Goal: Information Seeking & Learning: Learn about a topic

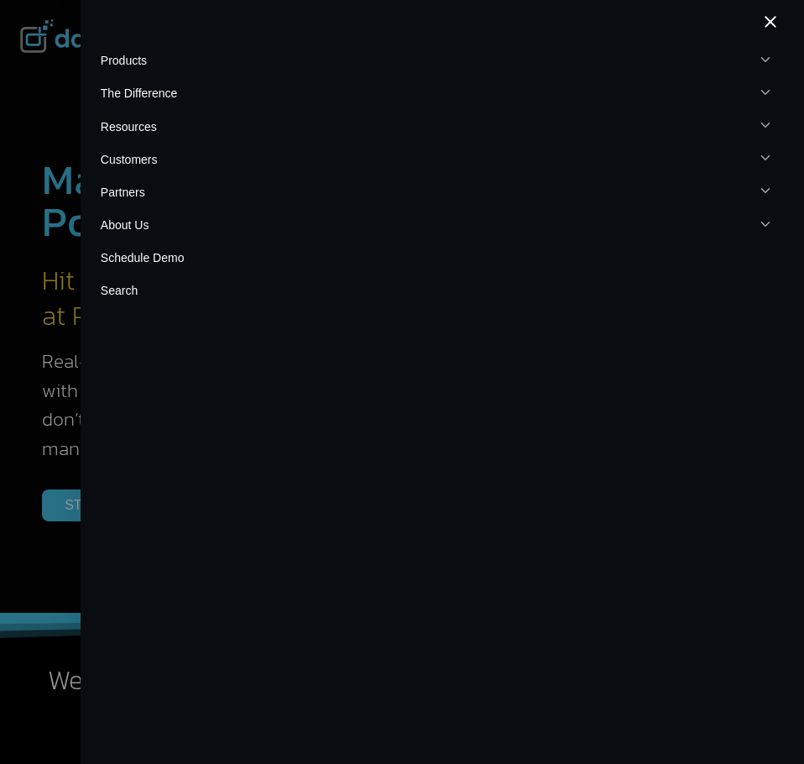
click at [148, 66] on button "Toggle child menu Expand" at bounding box center [442, 60] width 683 height 33
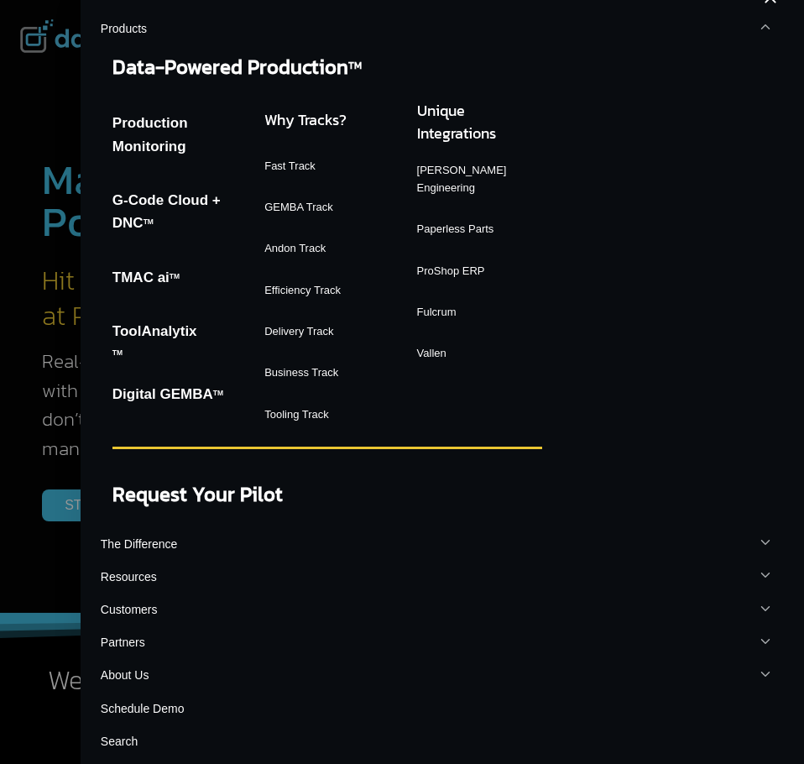
scroll to position [38, 0]
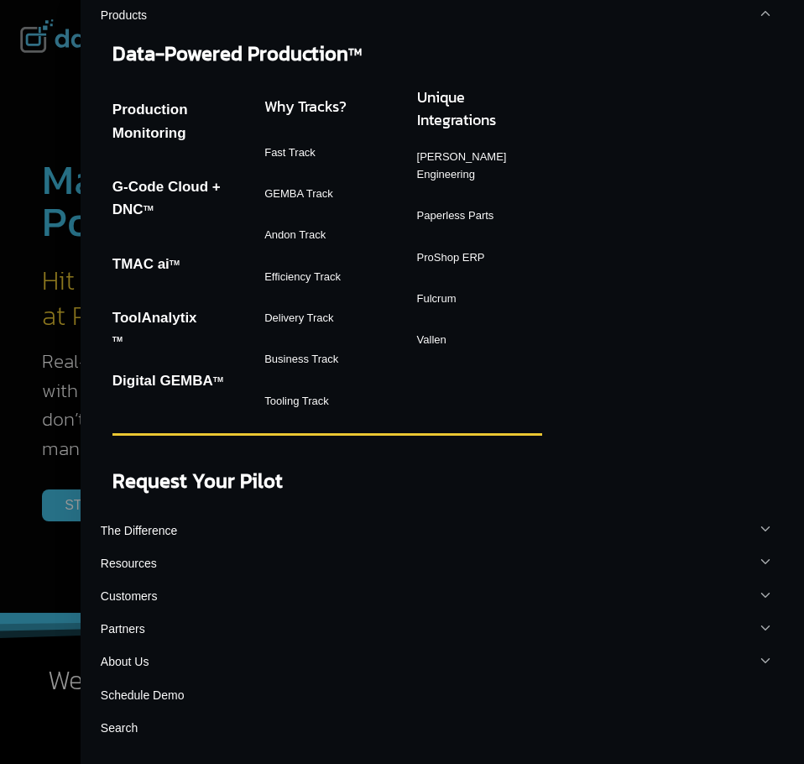
click at [312, 195] on link "GEMBA Track" at bounding box center [326, 194] width 125 height 30
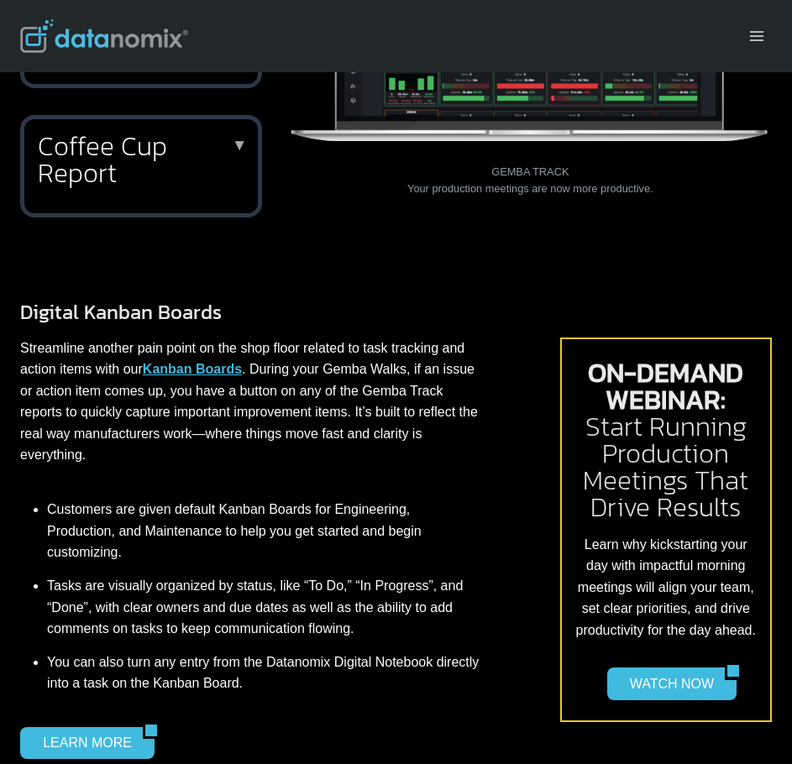
click at [157, 155] on h2 "Coffee Cup Report" at bounding box center [138, 160] width 200 height 54
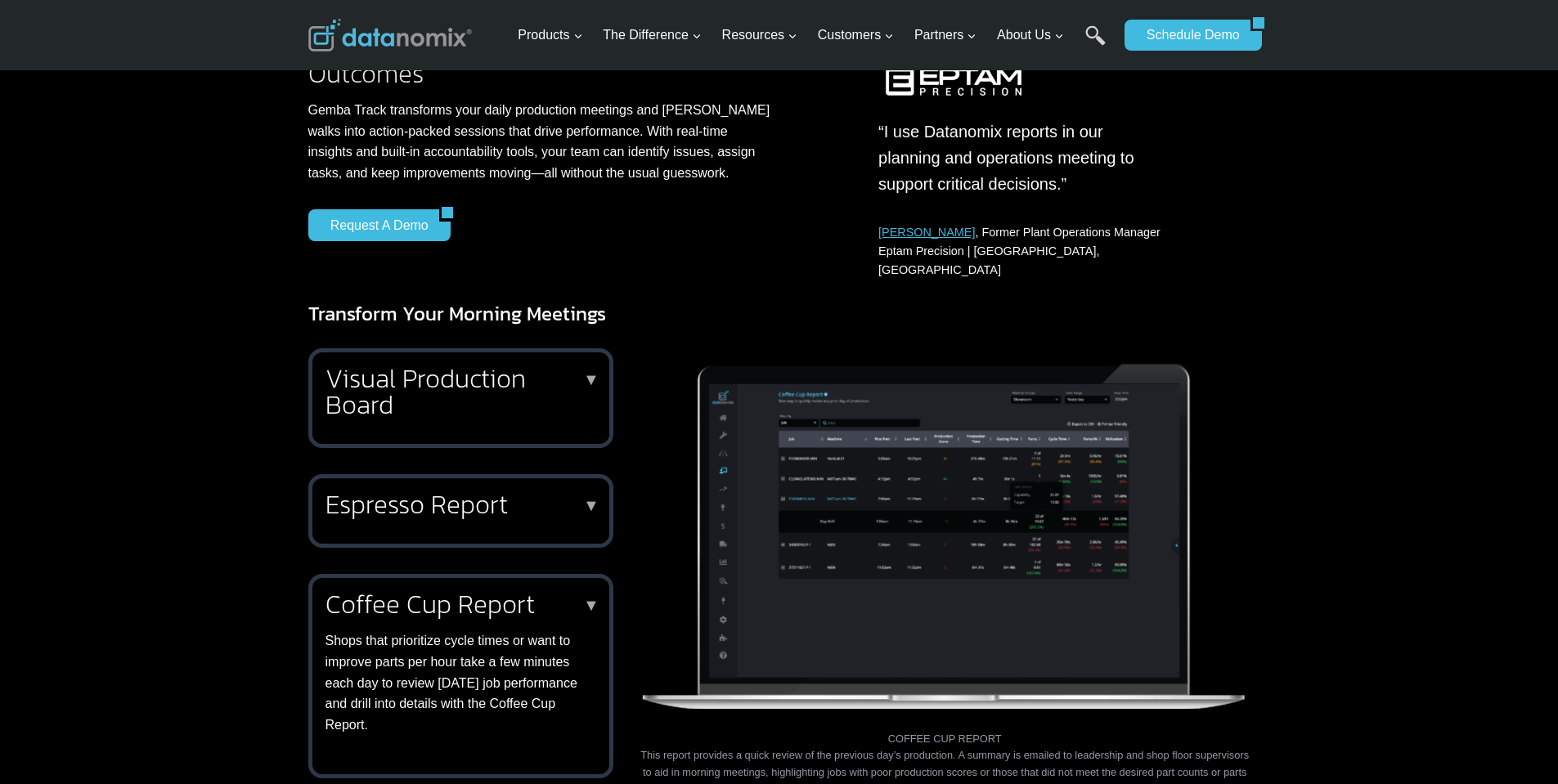
scroll to position [430, 0]
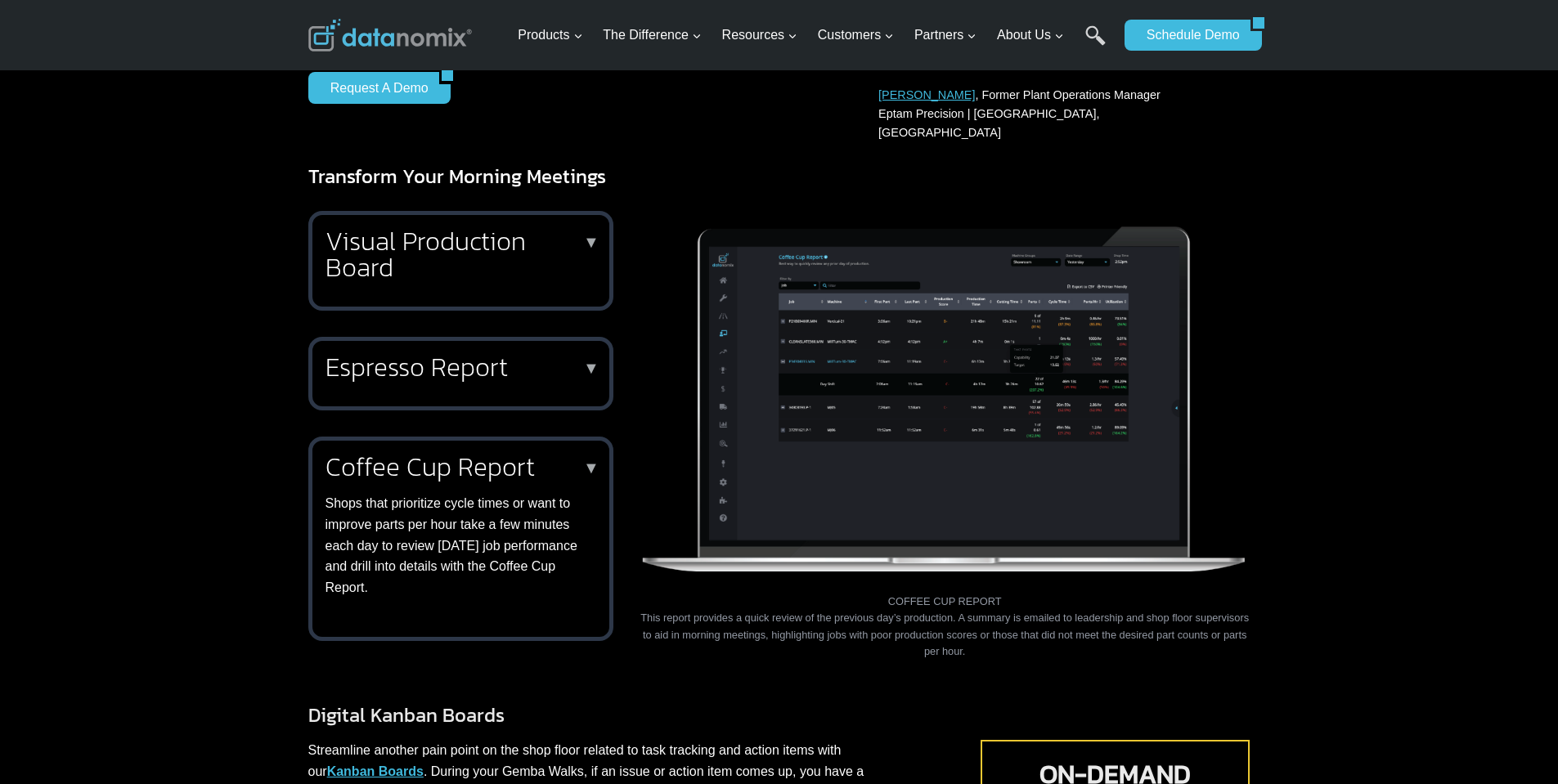
click at [525, 354] on h2 "Espresso Report" at bounding box center [457, 366] width 264 height 26
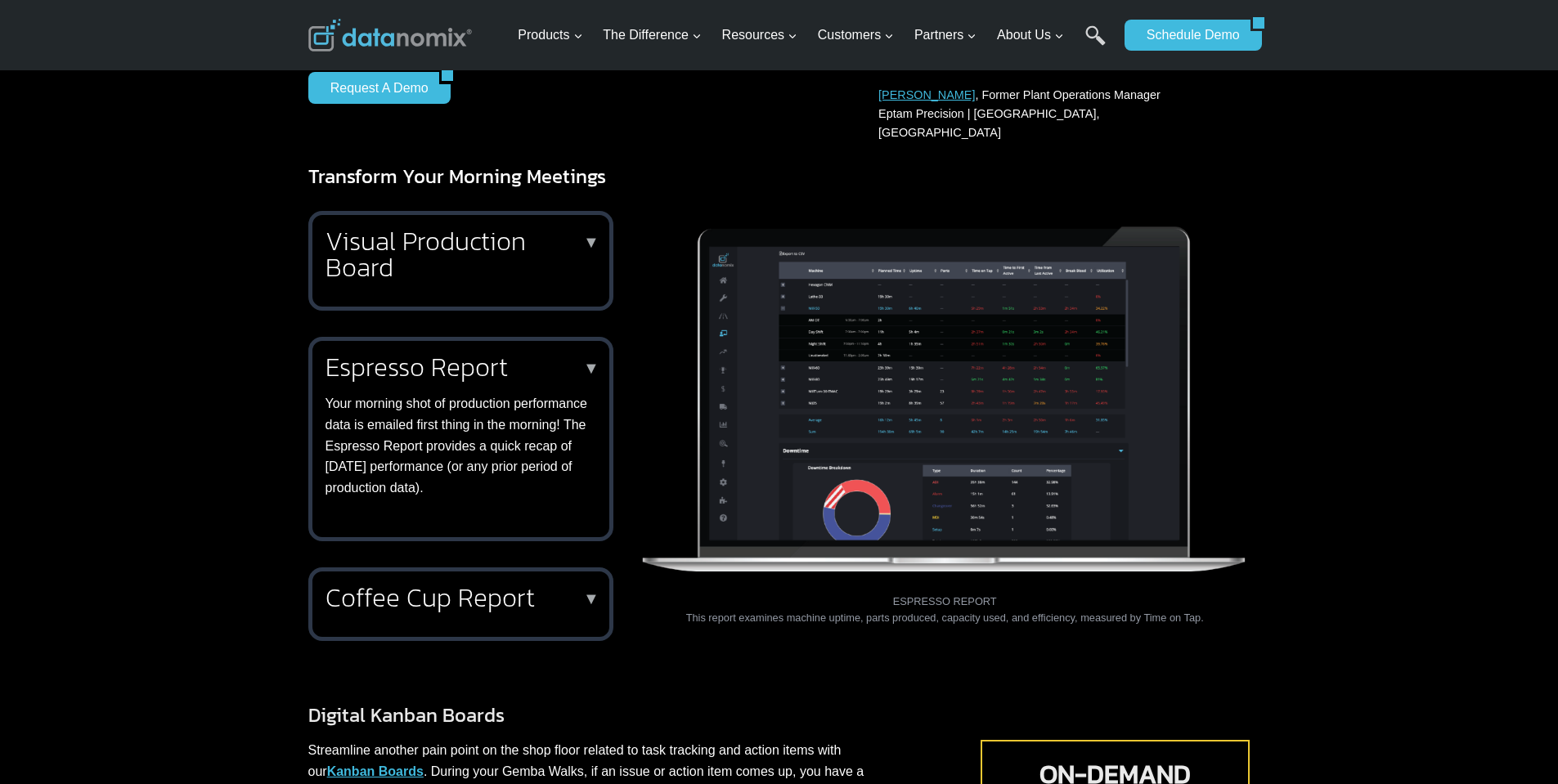
click at [521, 228] on h2 "Visual Production Board" at bounding box center [457, 254] width 264 height 53
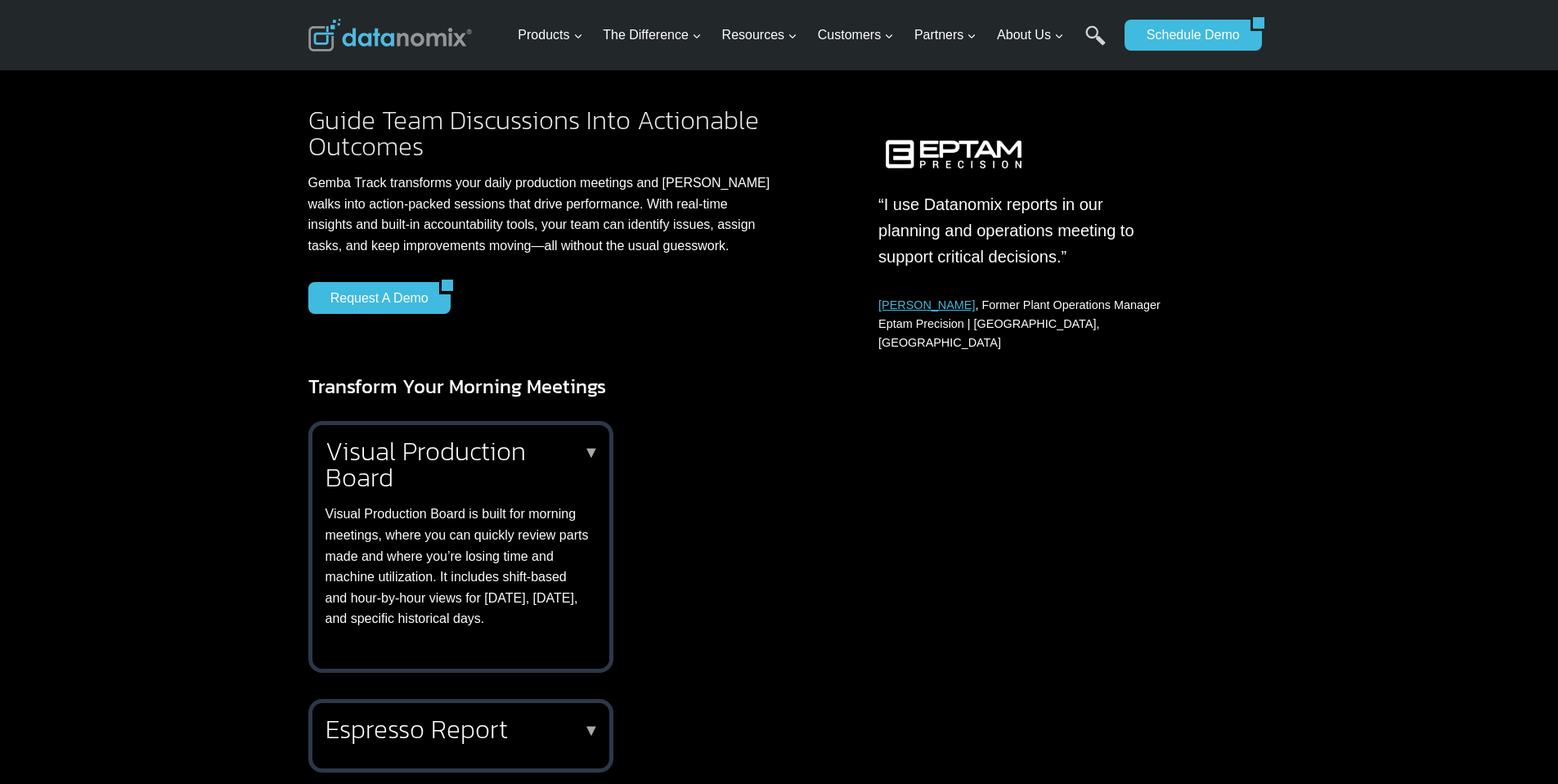
scroll to position [103, 0]
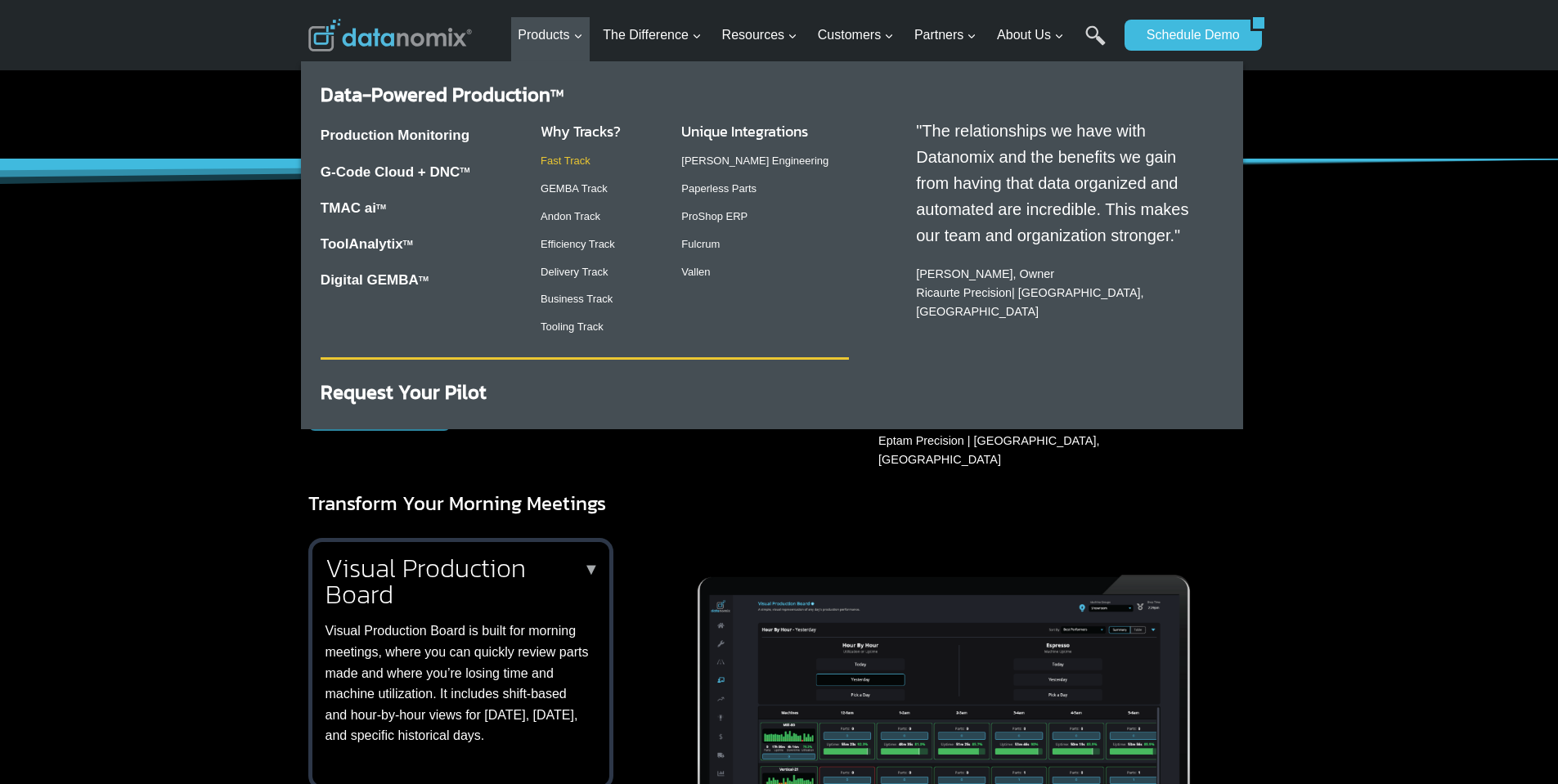
click at [583, 161] on link "Fast Track" at bounding box center [565, 161] width 50 height 13
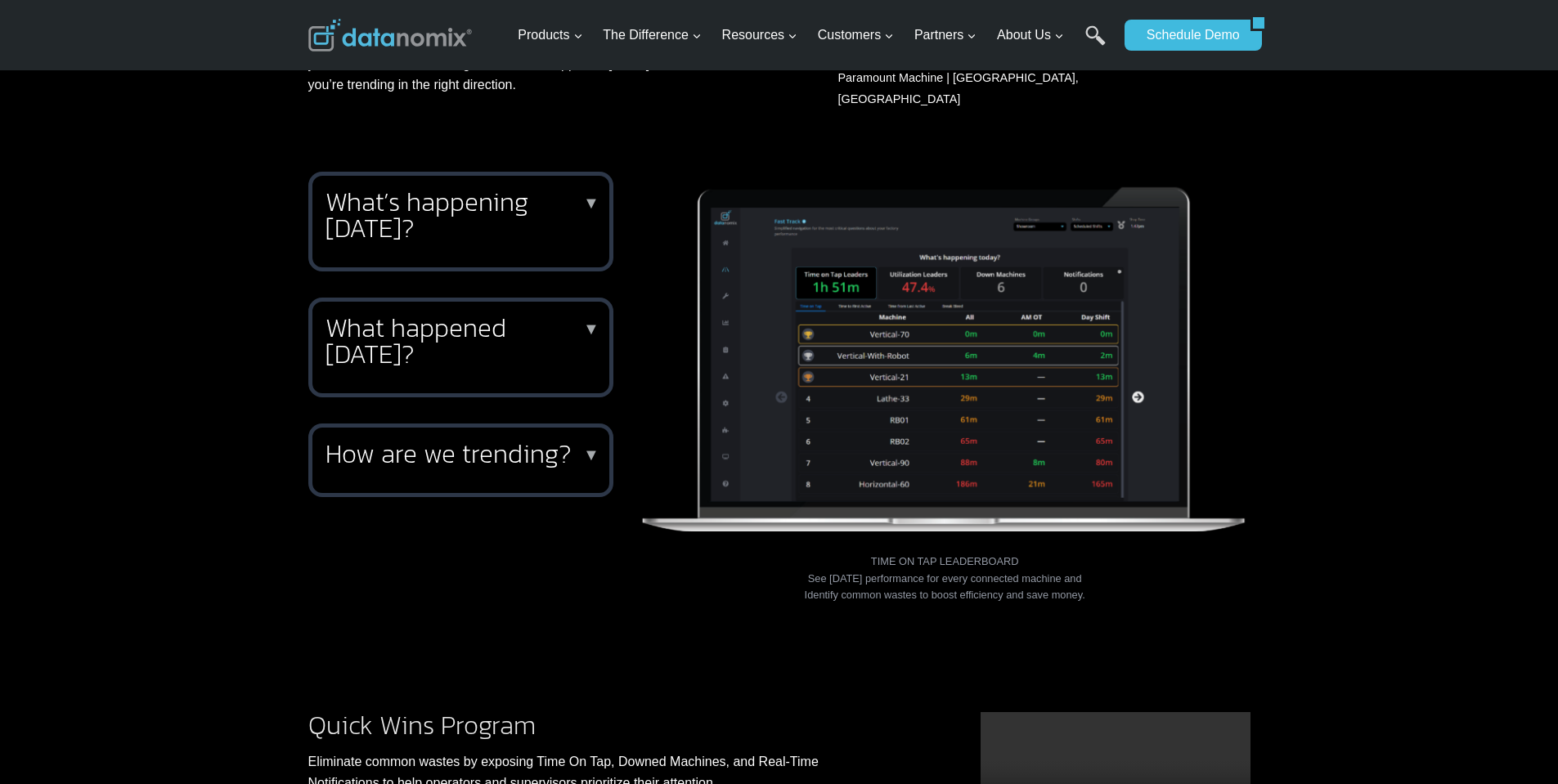
click at [1141, 382] on img at bounding box center [944, 351] width 611 height 359
click at [472, 279] on div "What’s happening [DATE]? ▼ Keep your finger on the pulse of production througho…" at bounding box center [460, 334] width 305 height 325
click at [495, 339] on h2 "What happened [DATE]?" at bounding box center [457, 341] width 264 height 53
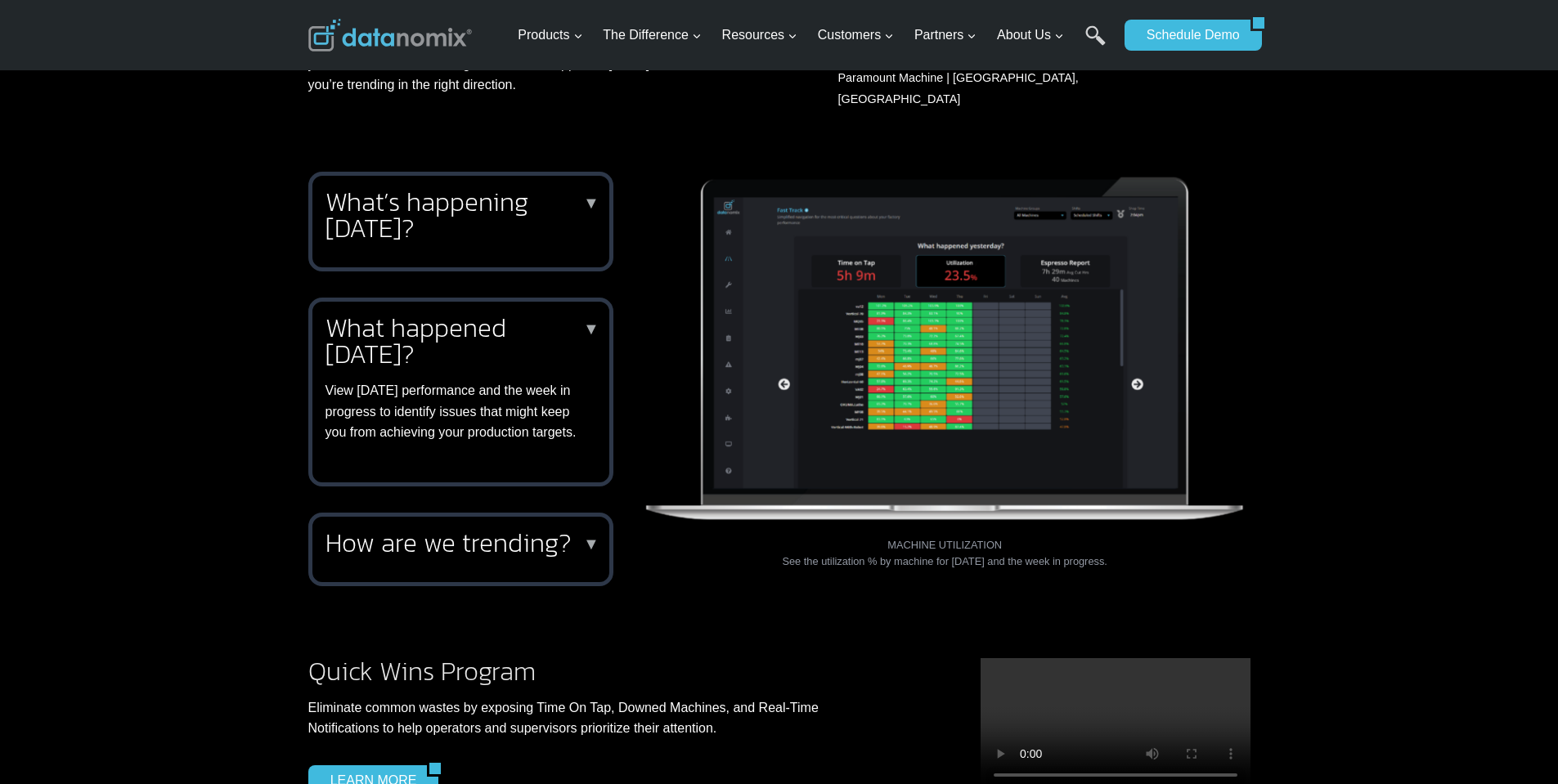
click at [479, 221] on h2 "What’s happening [DATE]?" at bounding box center [457, 215] width 264 height 53
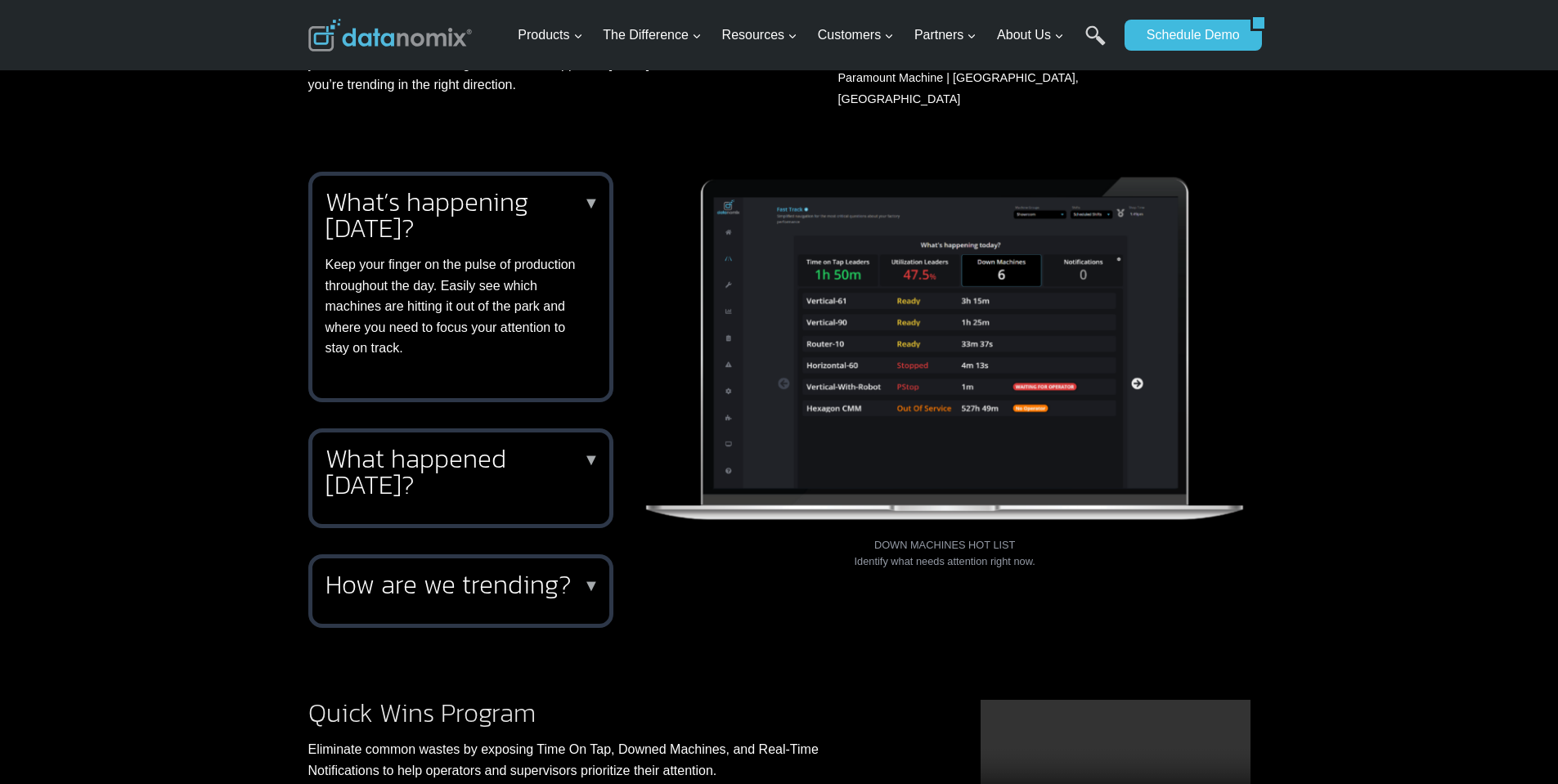
click at [523, 446] on h2 "What happened [DATE]?" at bounding box center [457, 472] width 264 height 53
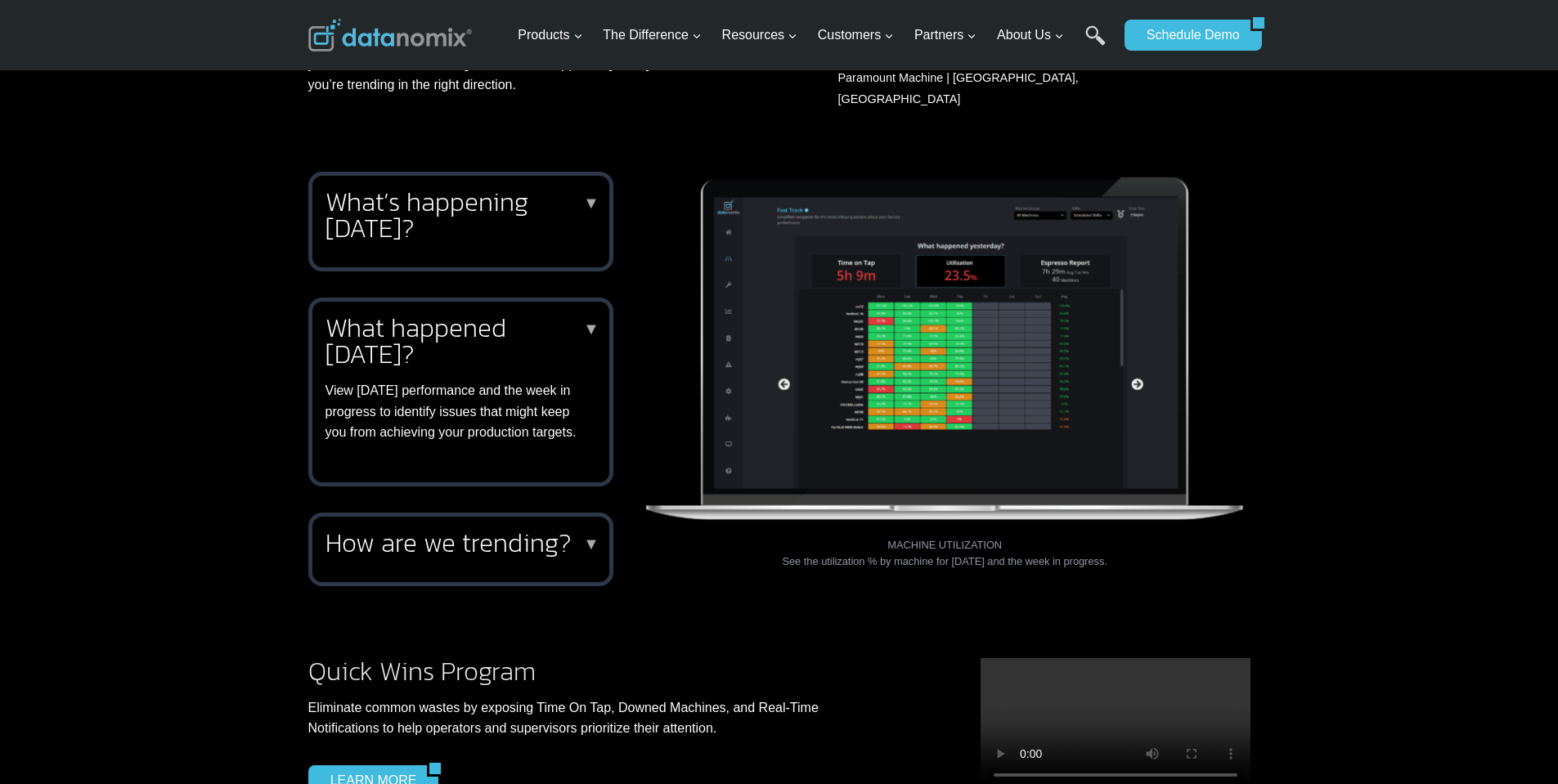
click at [554, 553] on div "How are we trending? ▼ Knowing how your performance trends are critical to vali…" at bounding box center [460, 549] width 305 height 74
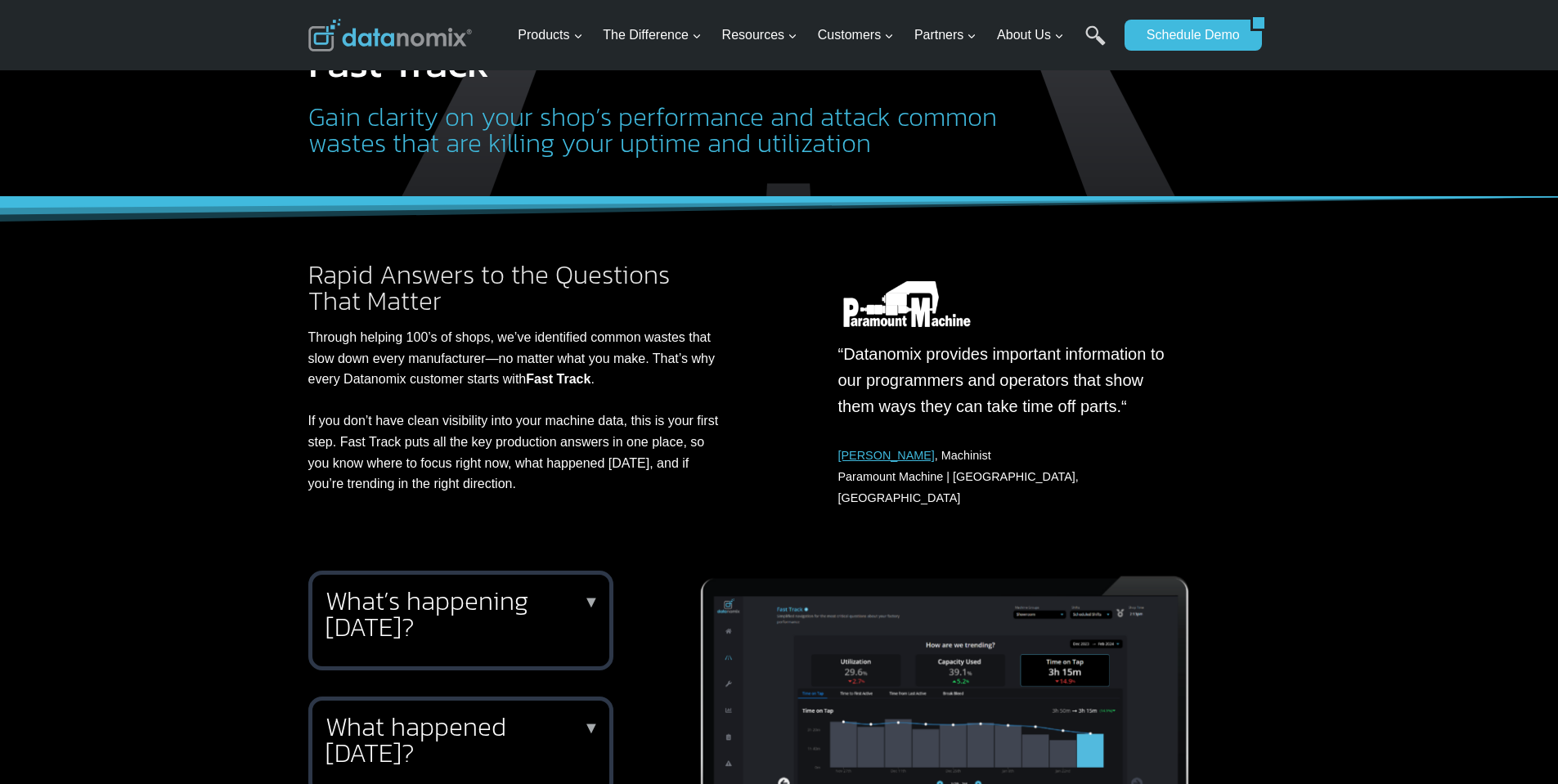
scroll to position [82, 0]
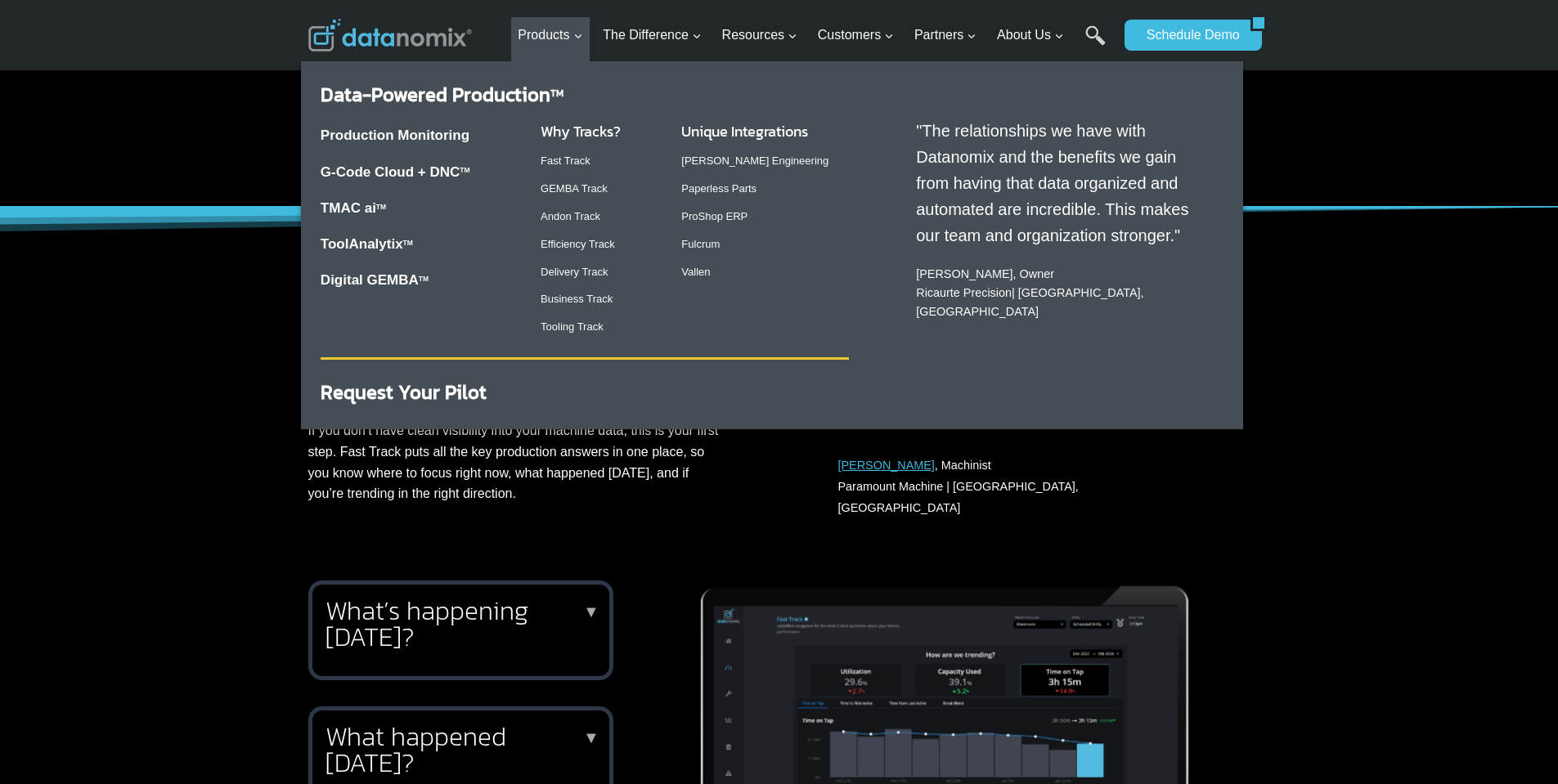
click at [593, 197] on p "GEMBA Track" at bounding box center [598, 190] width 115 height 18
click at [593, 194] on link "GEMBA Track" at bounding box center [574, 188] width 67 height 13
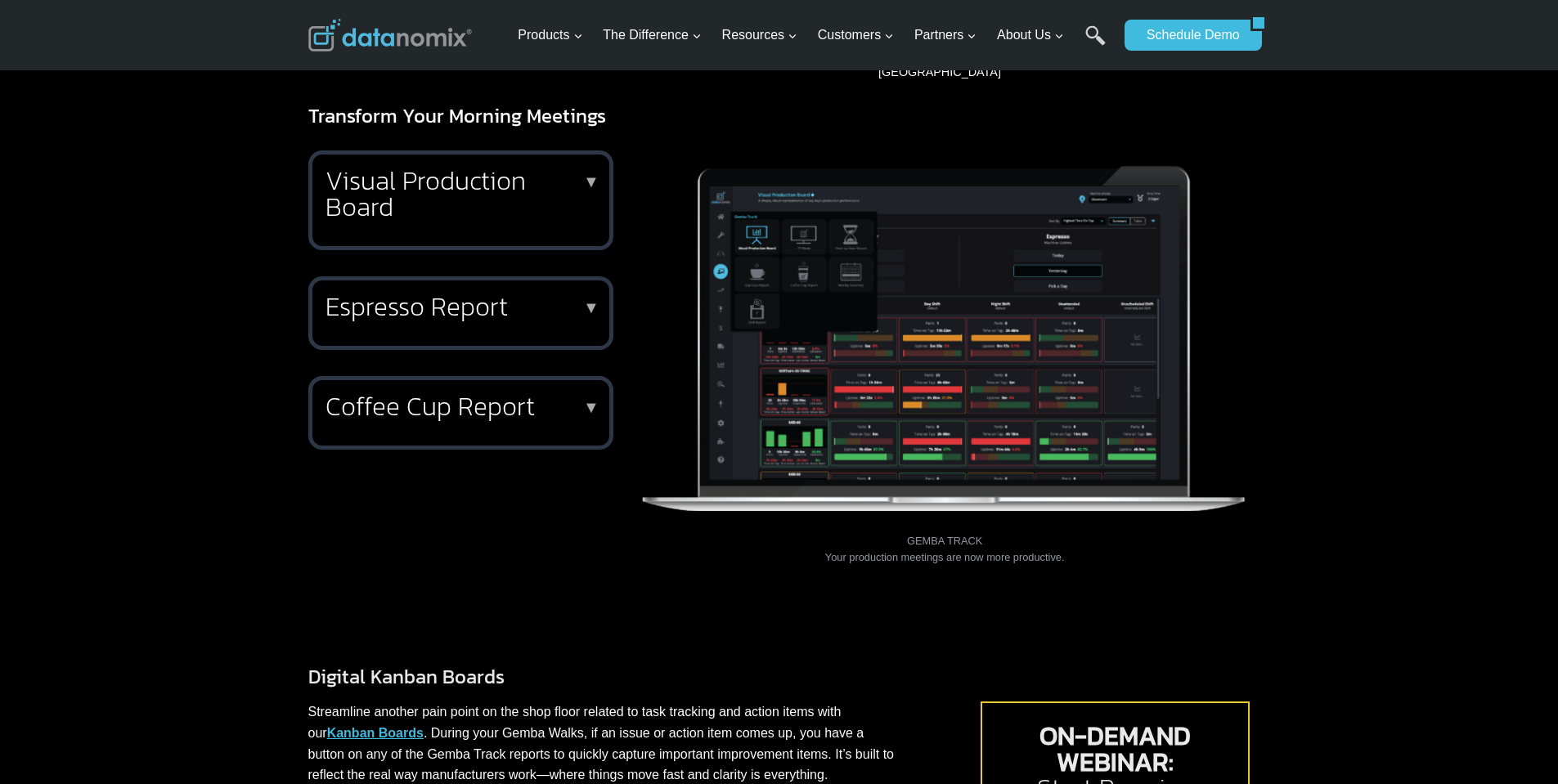
click at [513, 168] on h2 "Visual Production Board" at bounding box center [457, 194] width 264 height 53
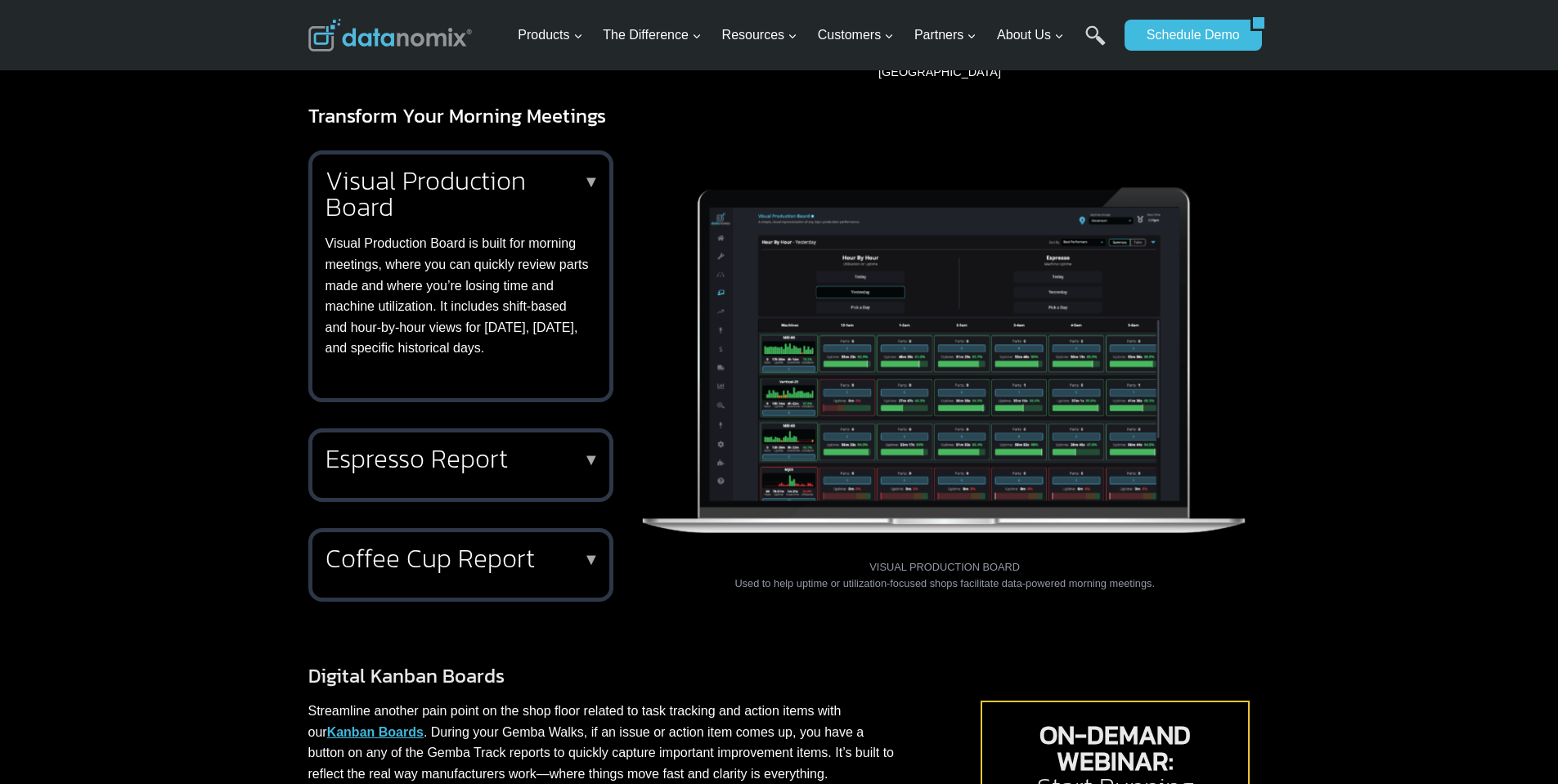
click at [507, 446] on h2 "Espresso Report" at bounding box center [457, 459] width 264 height 26
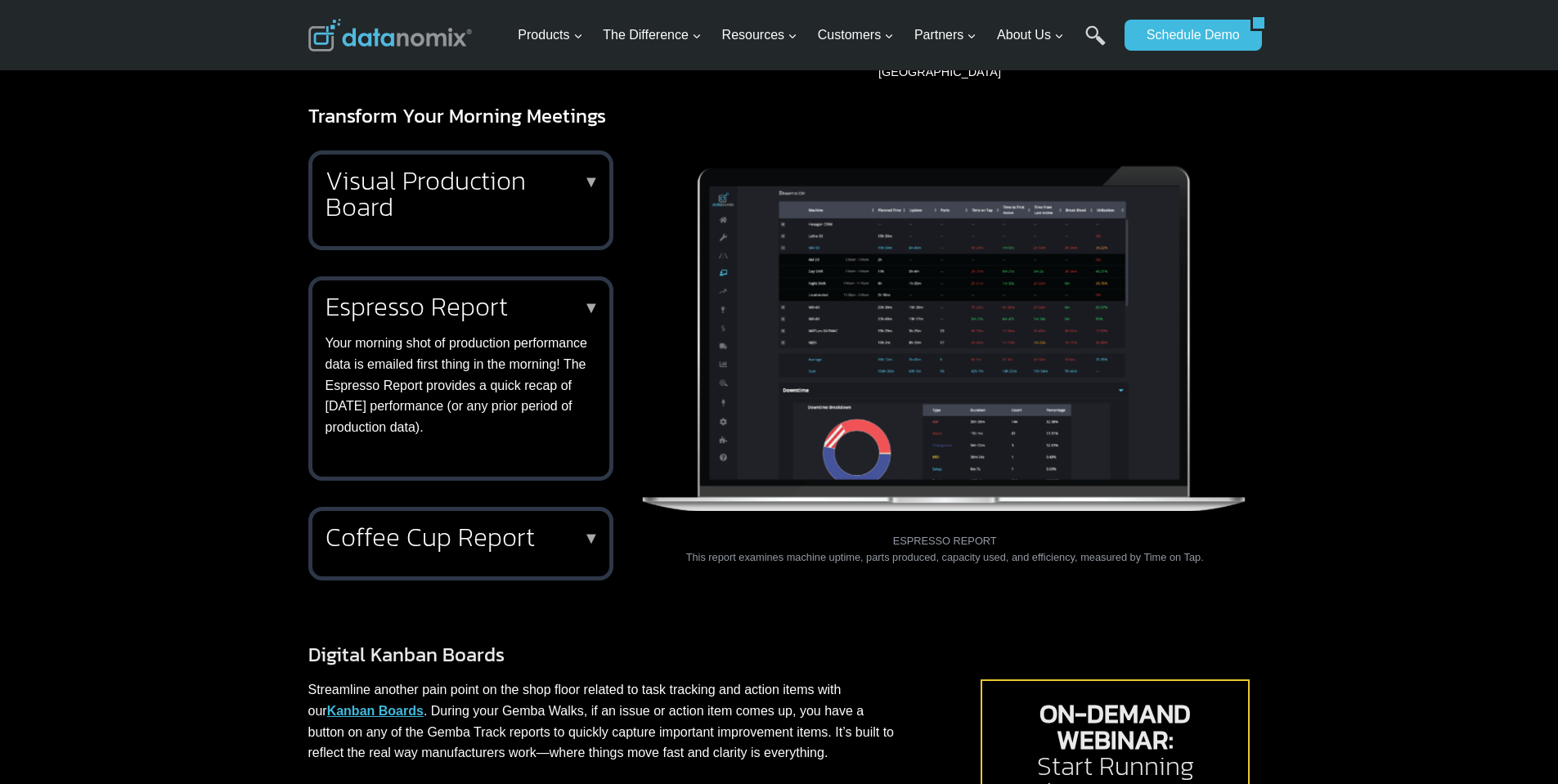
click at [529, 524] on h2 "Coffee Cup Report" at bounding box center [457, 537] width 264 height 26
